Goal: Find specific page/section: Find specific page/section

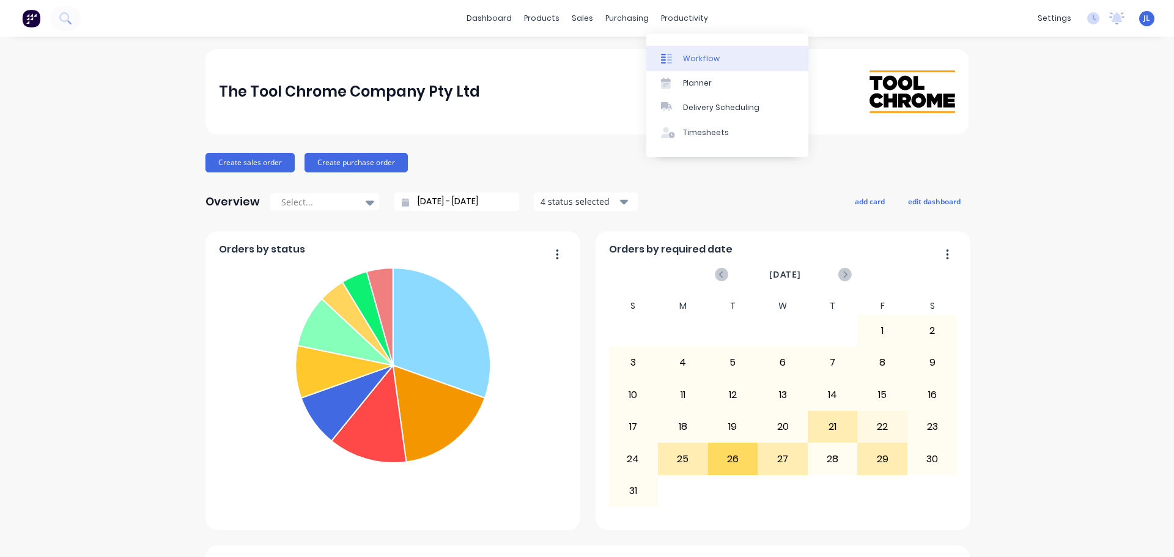
click at [693, 57] on div "Workflow" at bounding box center [701, 58] width 37 height 11
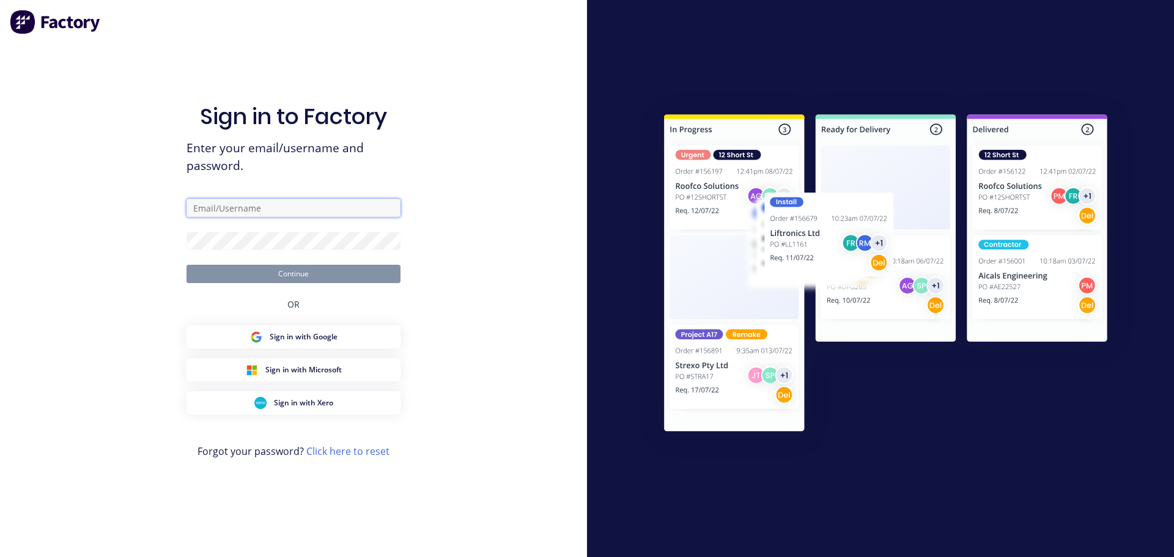
type input "[PERSON_NAME][EMAIL_ADDRESS][DOMAIN_NAME]"
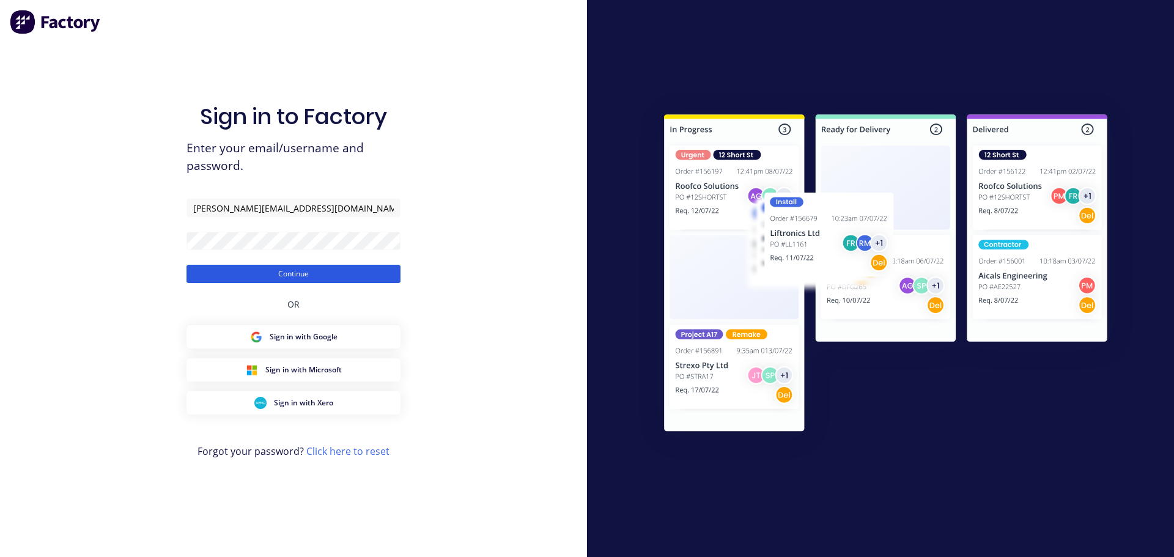
click at [240, 279] on button "Continue" at bounding box center [294, 274] width 214 height 18
